Goal: Information Seeking & Learning: Learn about a topic

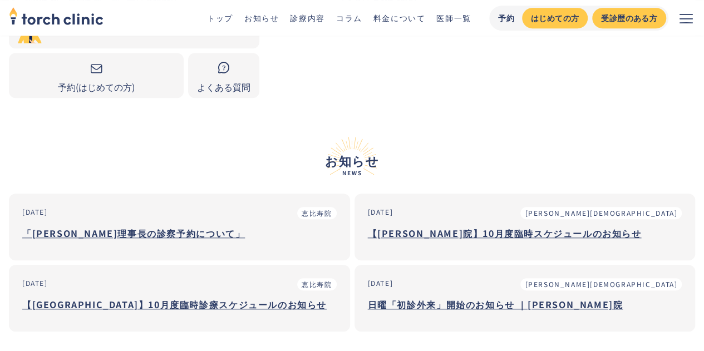
scroll to position [389, 0]
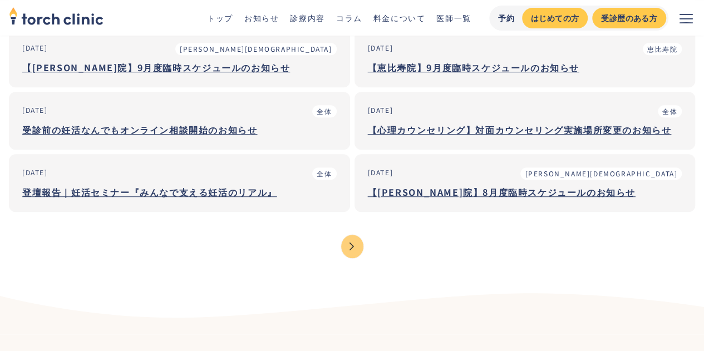
click at [348, 241] on div "Next Page" at bounding box center [352, 246] width 22 height 23
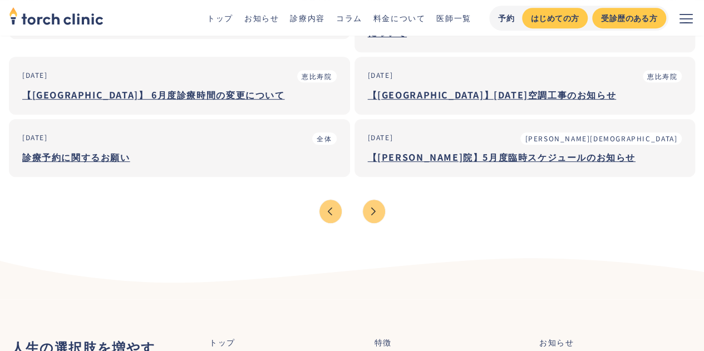
scroll to position [278, 0]
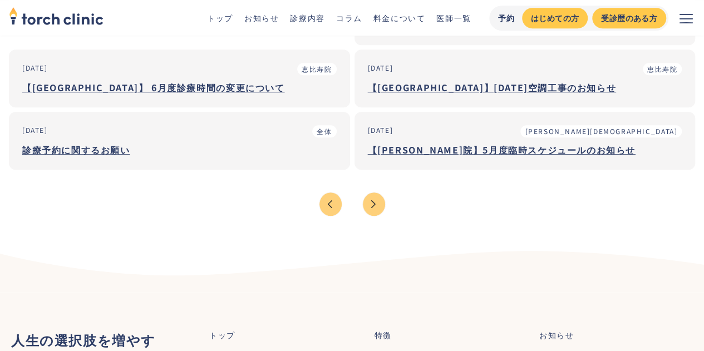
click at [379, 192] on div "Next Page" at bounding box center [374, 203] width 22 height 23
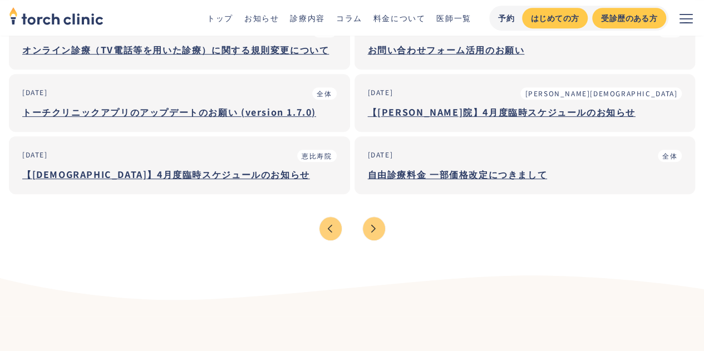
scroll to position [278, 0]
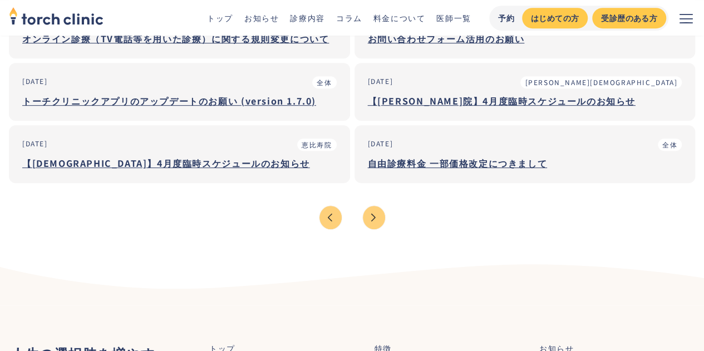
click at [378, 206] on div "Next Page" at bounding box center [374, 217] width 22 height 23
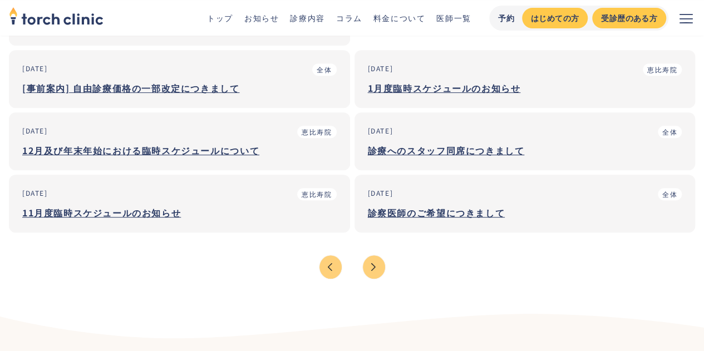
scroll to position [222, 0]
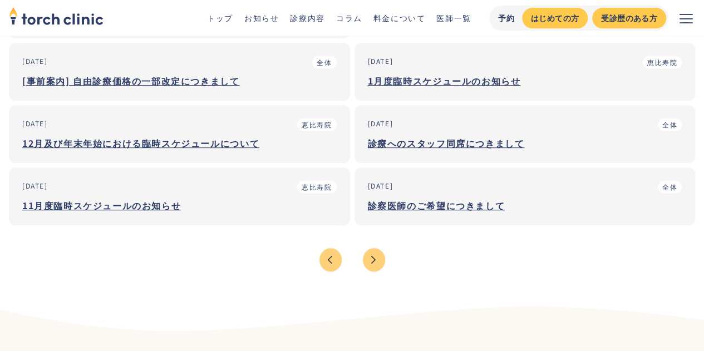
click at [372, 260] on div "Next Page" at bounding box center [374, 259] width 22 height 23
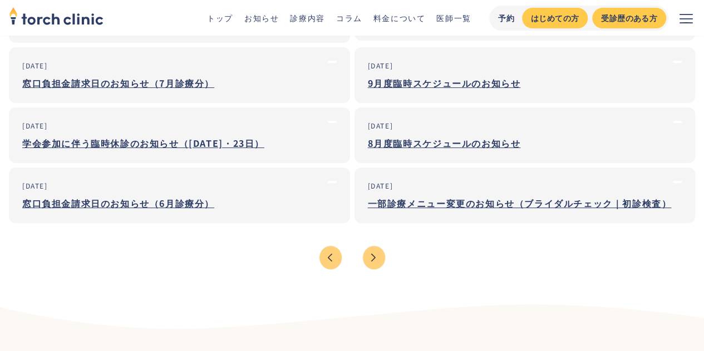
scroll to position [222, 0]
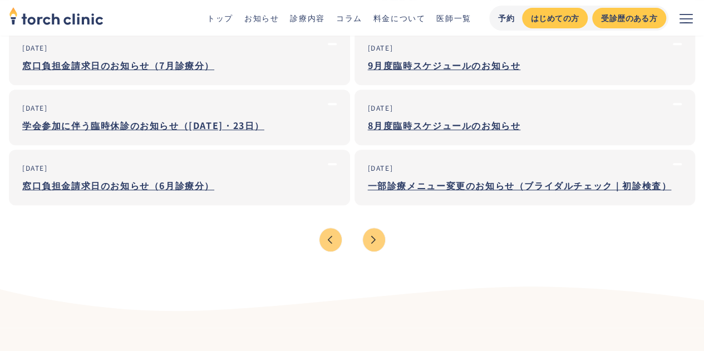
click at [374, 241] on div "Next Page" at bounding box center [374, 239] width 22 height 23
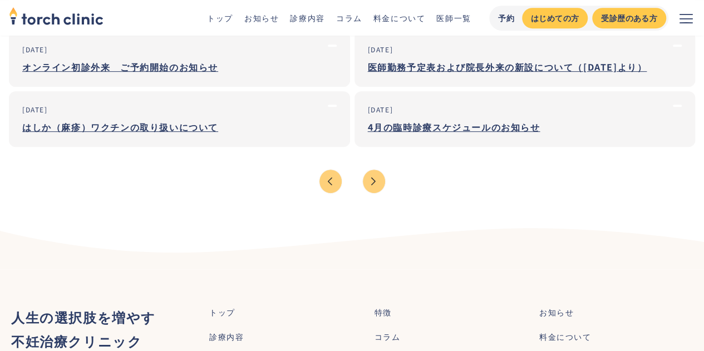
scroll to position [278, 0]
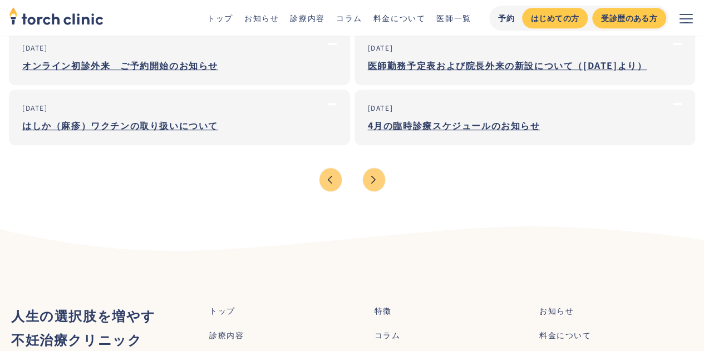
click at [375, 167] on link "Next Page" at bounding box center [373, 179] width 23 height 24
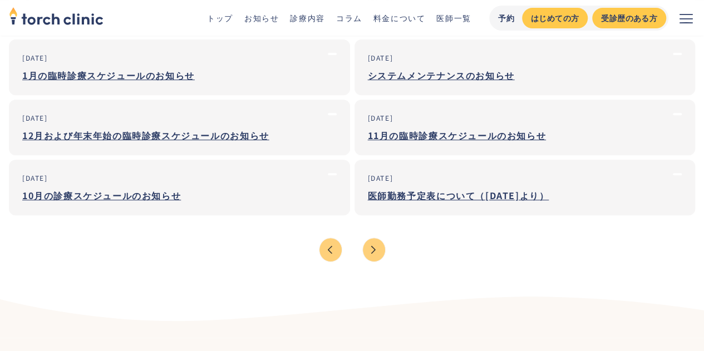
scroll to position [222, 0]
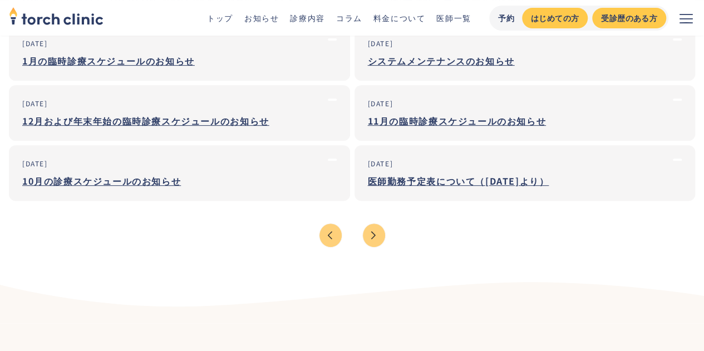
click at [376, 234] on div "Next Page" at bounding box center [374, 235] width 22 height 23
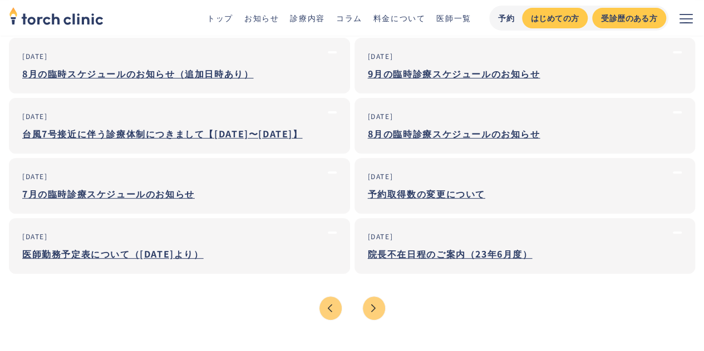
scroll to position [167, 0]
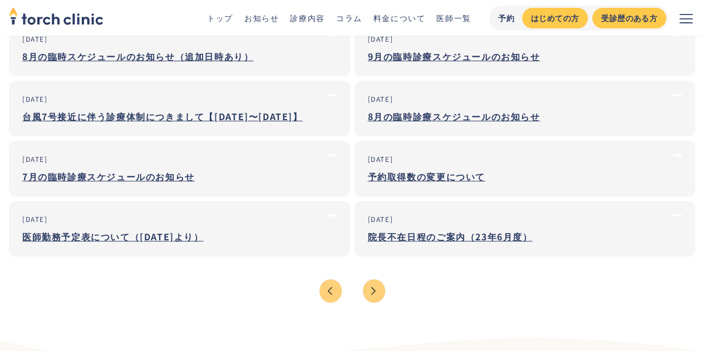
click at [369, 291] on div "Next Page" at bounding box center [374, 290] width 22 height 23
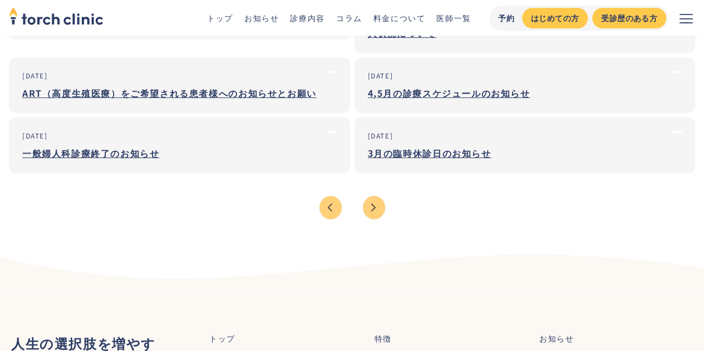
scroll to position [278, 0]
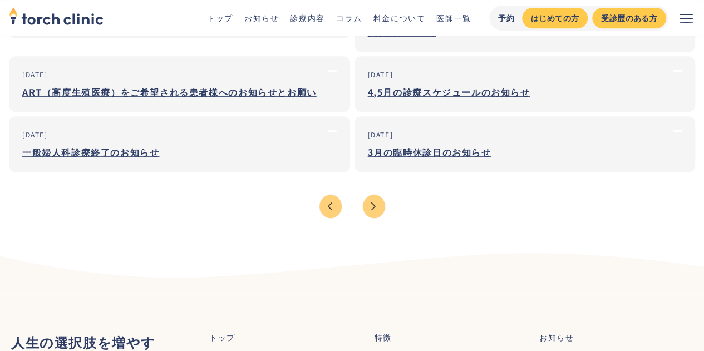
click at [378, 195] on div "Next Page" at bounding box center [374, 206] width 22 height 23
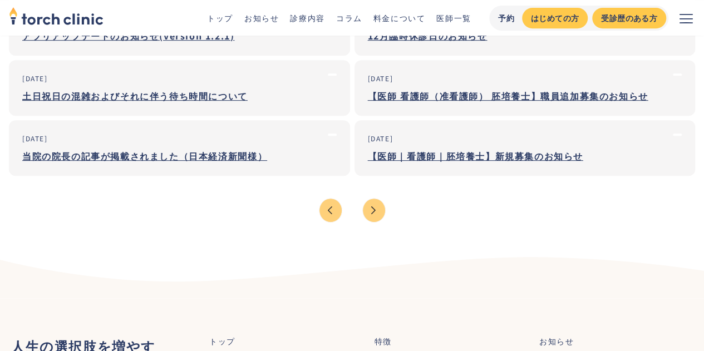
scroll to position [278, 0]
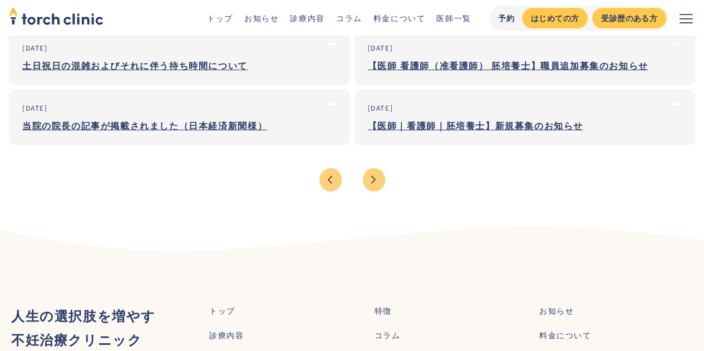
click at [375, 183] on div "Next Page" at bounding box center [374, 179] width 22 height 23
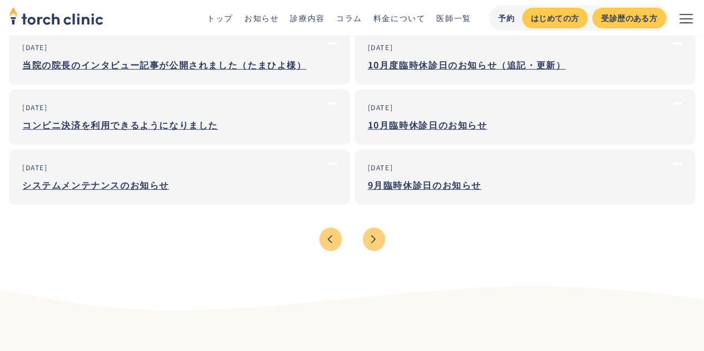
scroll to position [222, 0]
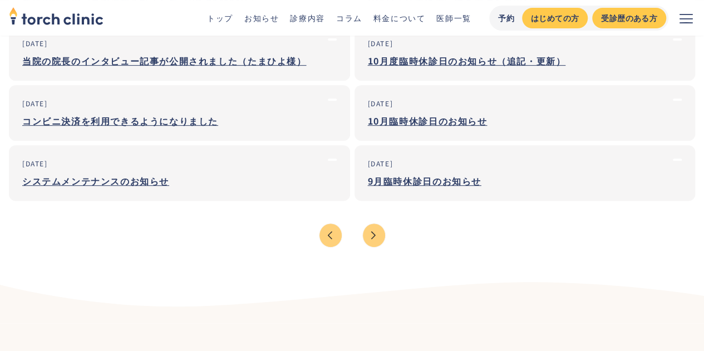
click at [375, 236] on div "Next Page" at bounding box center [374, 235] width 22 height 23
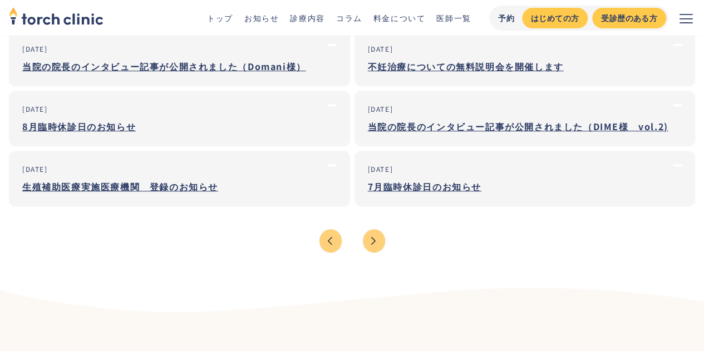
scroll to position [278, 0]
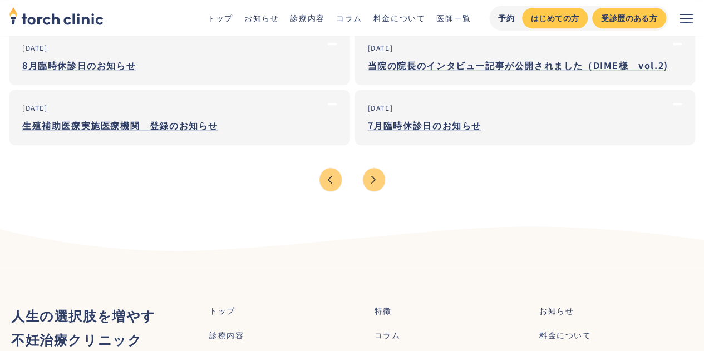
click at [377, 173] on div "Next Page" at bounding box center [374, 179] width 22 height 23
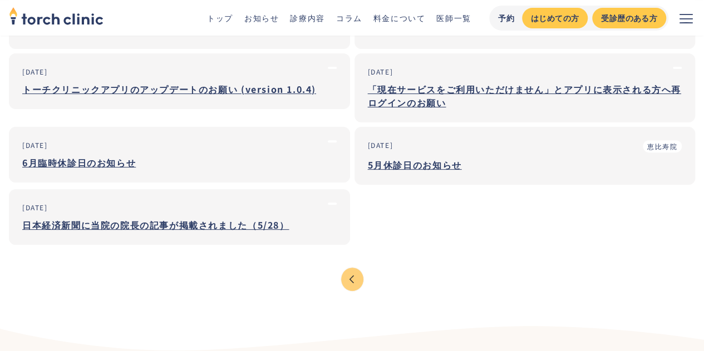
scroll to position [111, 0]
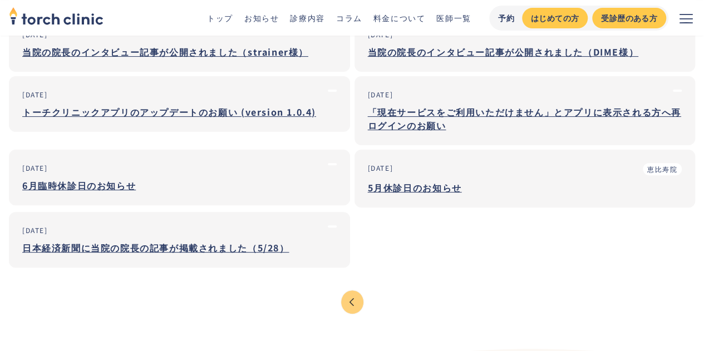
click at [133, 250] on div "日本経済新聞に当院の院長の記事が掲載されました（5/28）" at bounding box center [179, 247] width 314 height 13
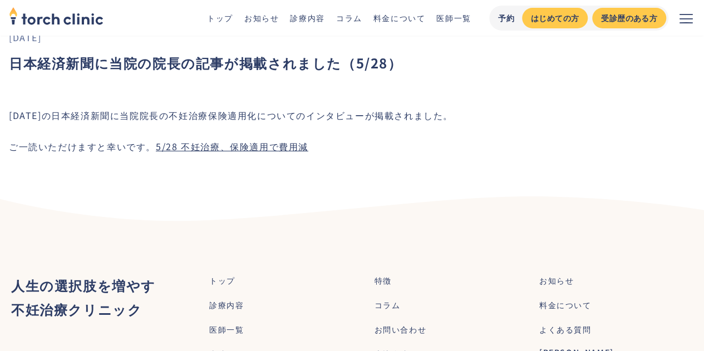
scroll to position [56, 0]
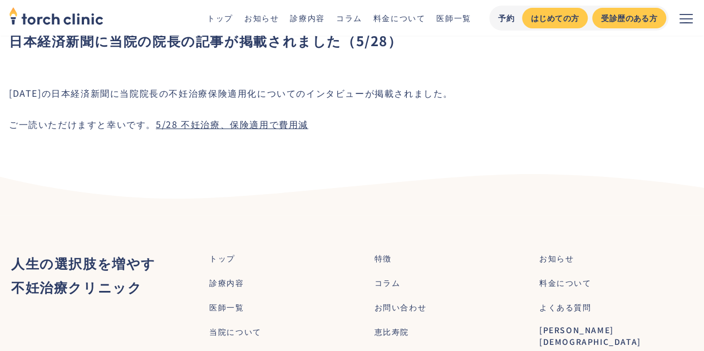
click at [191, 121] on link "5/28 不妊治療、保険適用で費用減" at bounding box center [232, 123] width 152 height 13
click at [242, 332] on div "当院について" at bounding box center [235, 332] width 52 height 12
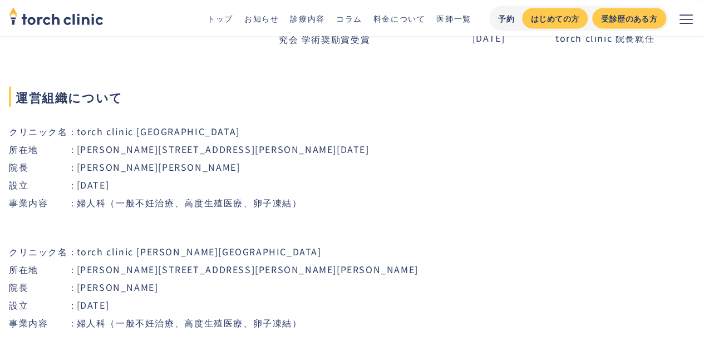
scroll to position [1057, 0]
